Goal: Transaction & Acquisition: Purchase product/service

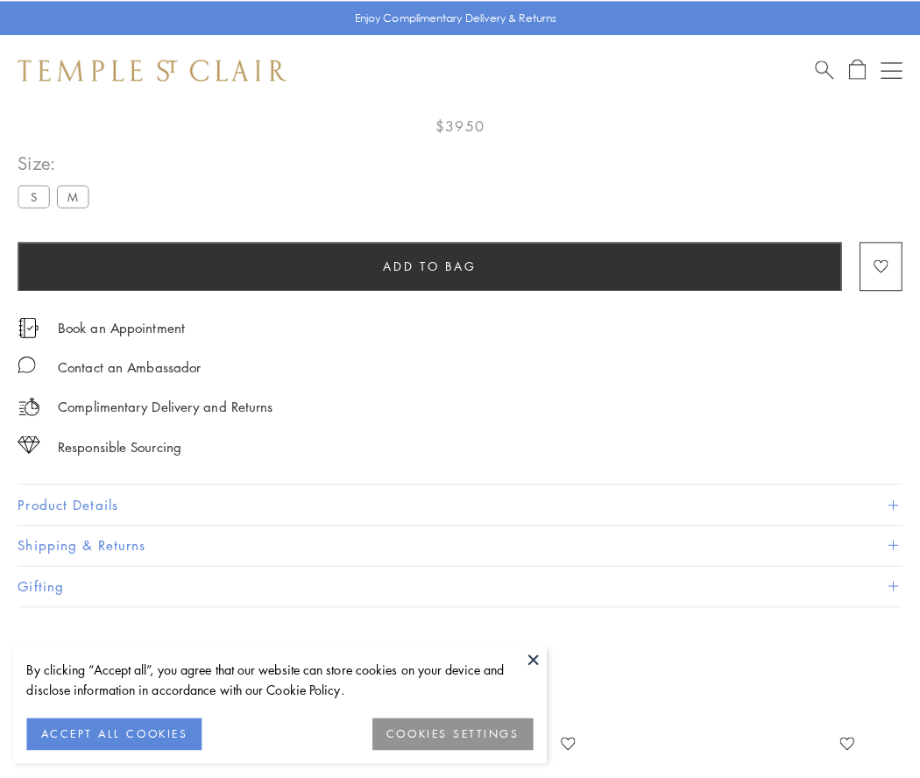
scroll to position [103, 0]
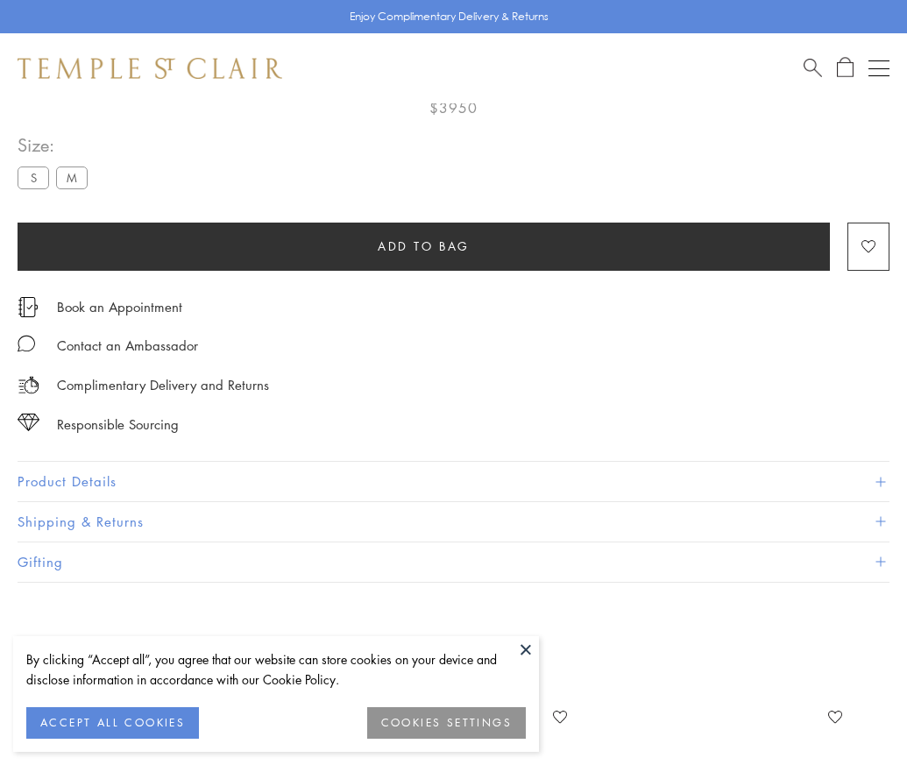
click at [423, 245] on span "Add to bag" at bounding box center [424, 246] width 92 height 19
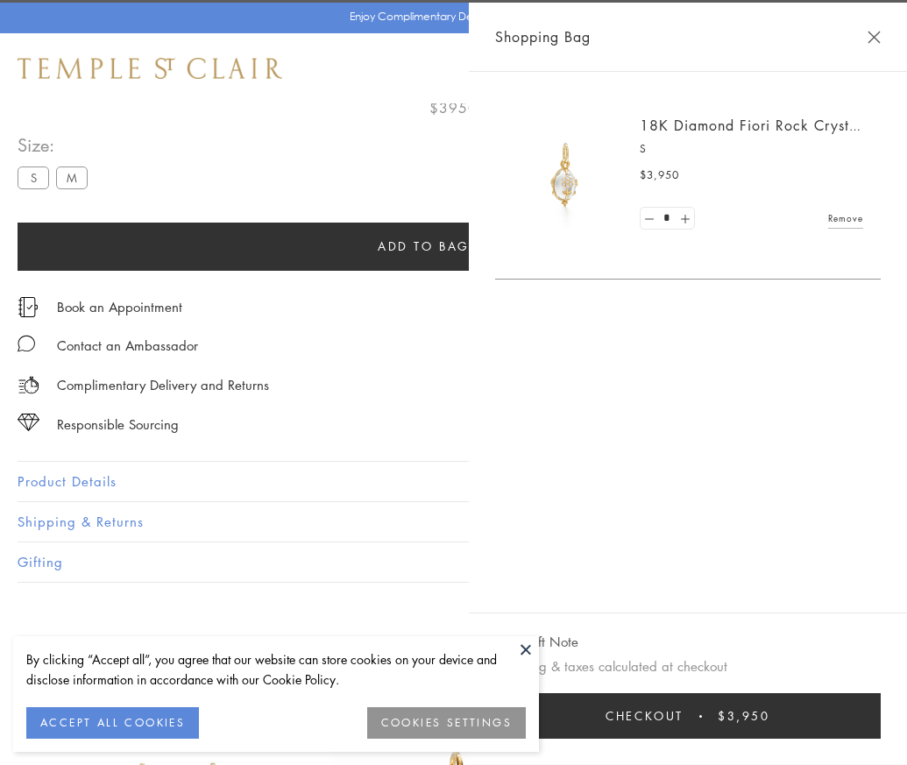
click at [881, 729] on button "Checkout $3,950" at bounding box center [688, 716] width 386 height 46
